Goal: Transaction & Acquisition: Purchase product/service

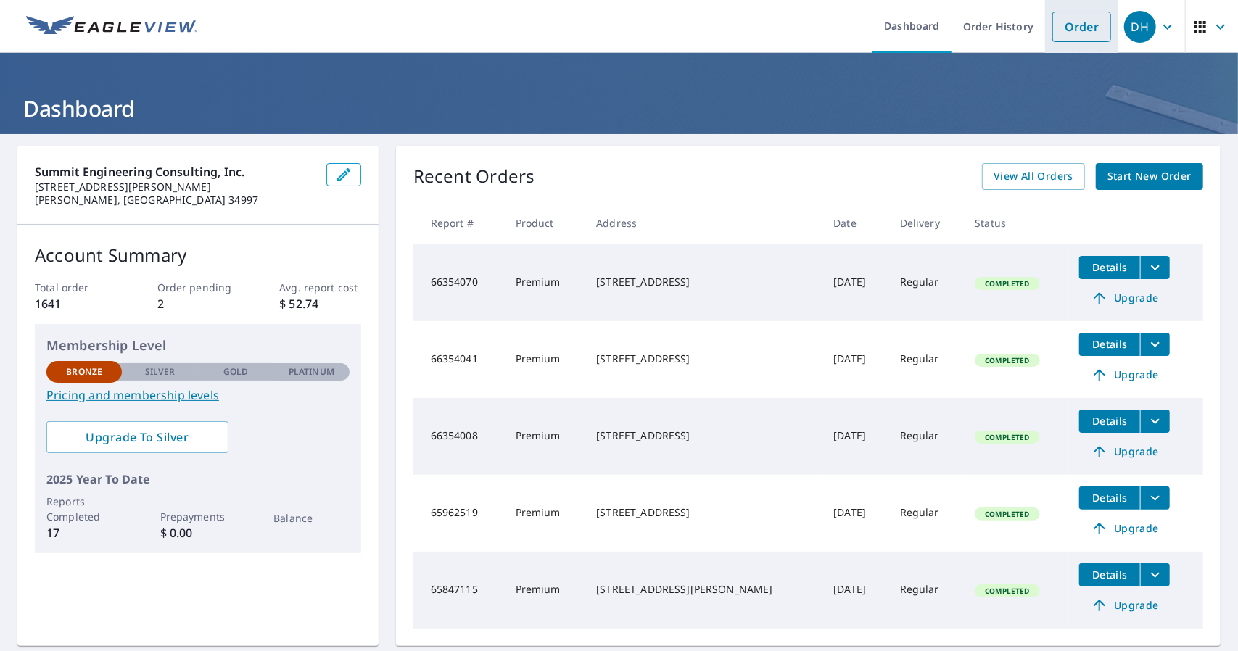
click at [1065, 33] on link "Order" at bounding box center [1081, 27] width 59 height 30
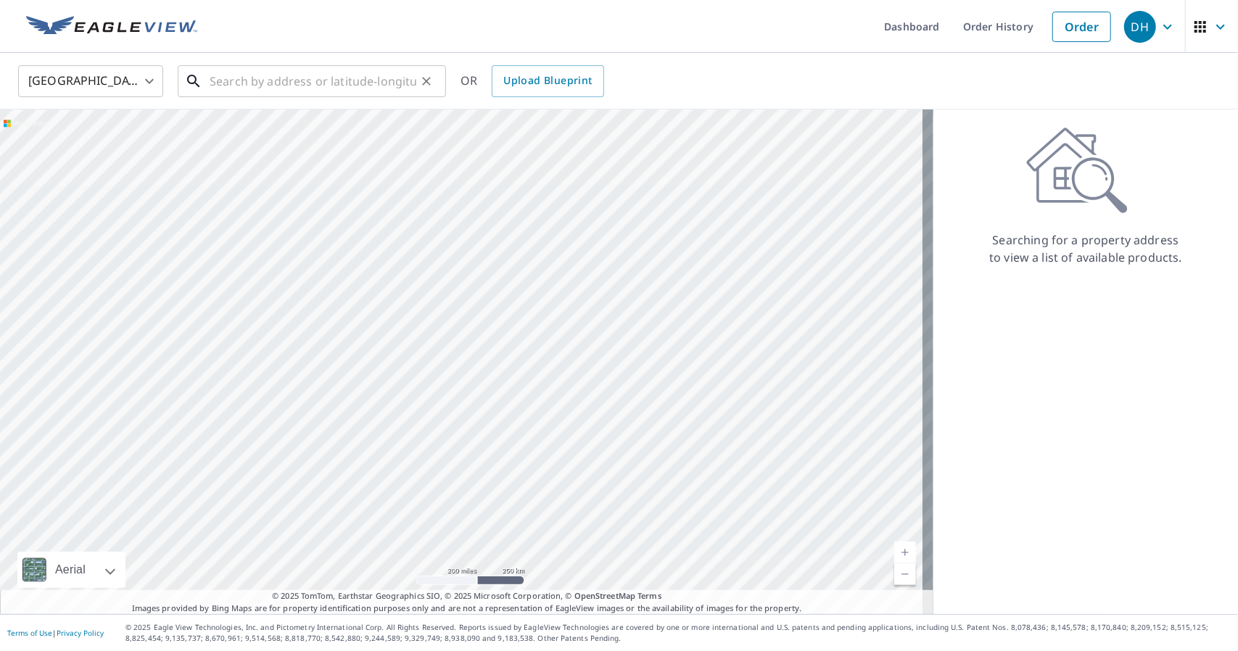
click at [281, 90] on input "text" at bounding box center [313, 81] width 207 height 41
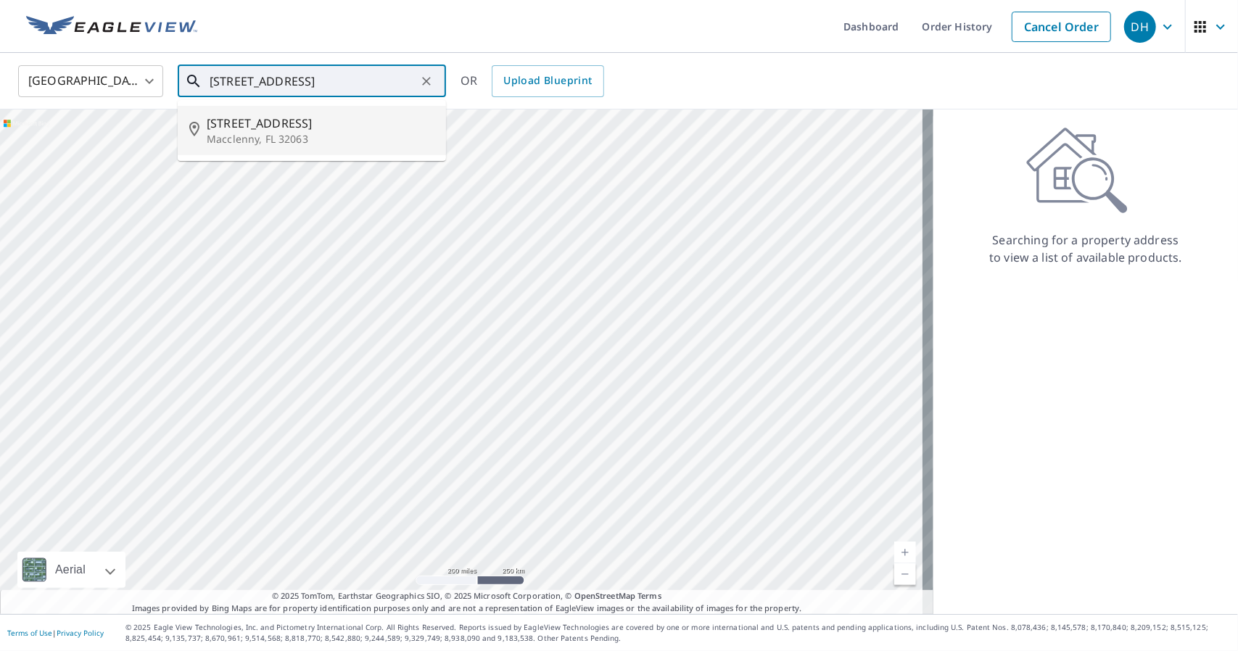
click at [294, 146] on p "Macclenny, FL 32063" at bounding box center [321, 139] width 228 height 15
type input "[STREET_ADDRESS]"
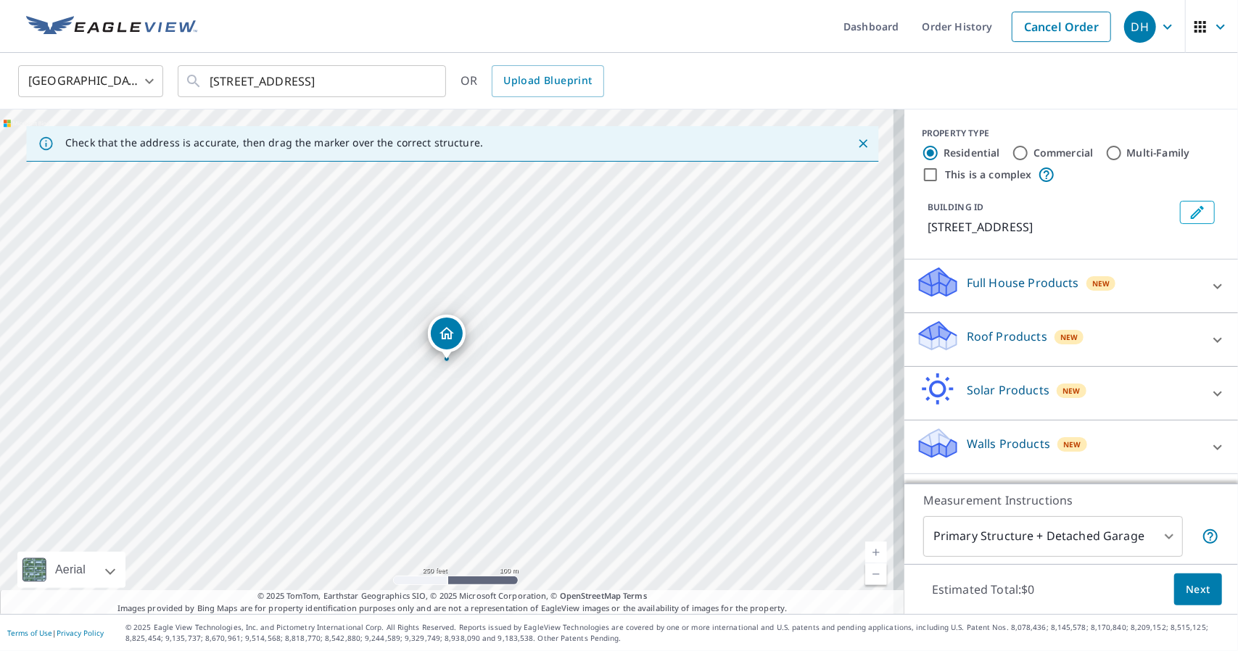
click at [967, 344] on p "Roof Products" at bounding box center [1007, 336] width 80 height 17
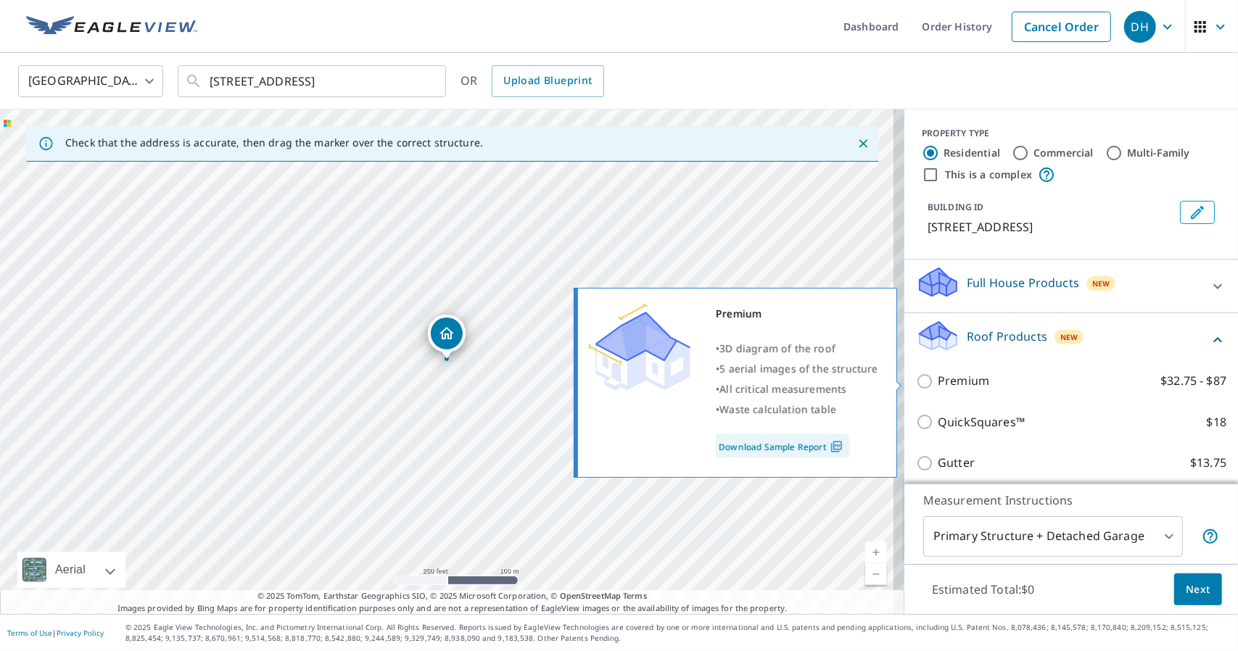
click at [920, 381] on input "Premium $32.75 - $87" at bounding box center [927, 381] width 22 height 17
checkbox input "true"
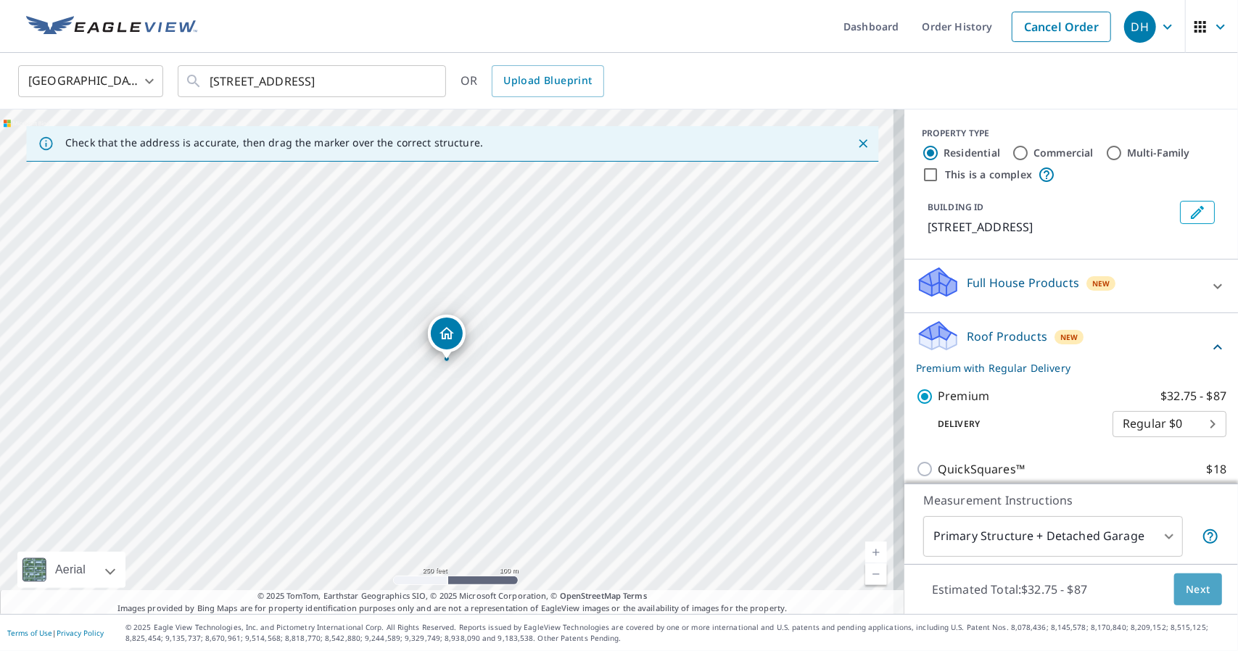
click at [1193, 586] on span "Next" at bounding box center [1198, 590] width 25 height 18
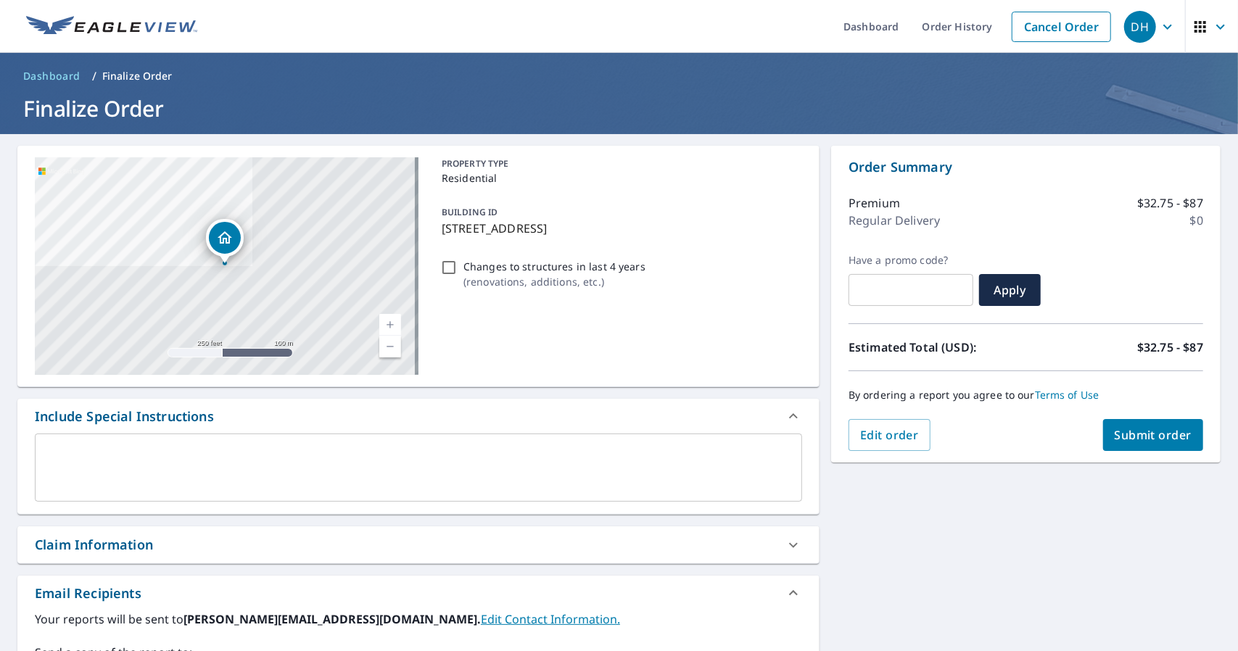
click at [1137, 430] on span "Submit order" at bounding box center [1154, 435] width 78 height 16
